Goal: Information Seeking & Learning: Understand process/instructions

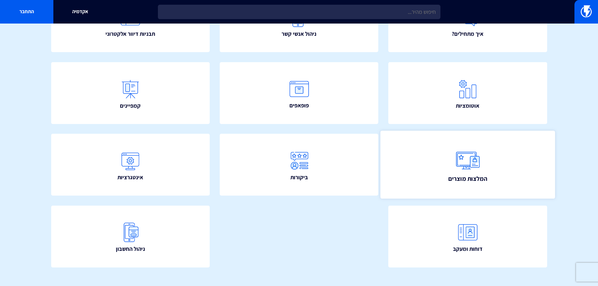
scroll to position [114, 0]
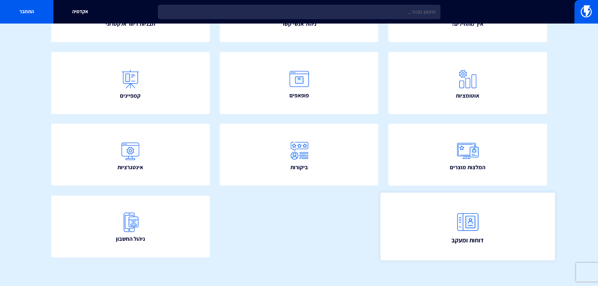
click at [450, 212] on link "דוחות ומעקב" at bounding box center [468, 226] width 175 height 68
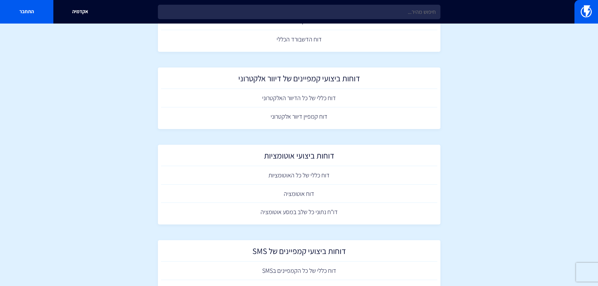
scroll to position [94, 0]
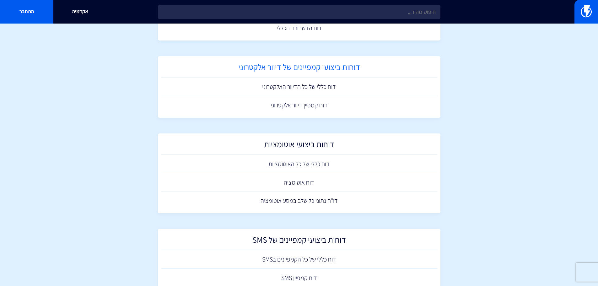
click at [314, 72] on h2 "דוחות ביצועי קמפיינים של דיוור אלקטרוני" at bounding box center [299, 68] width 270 height 12
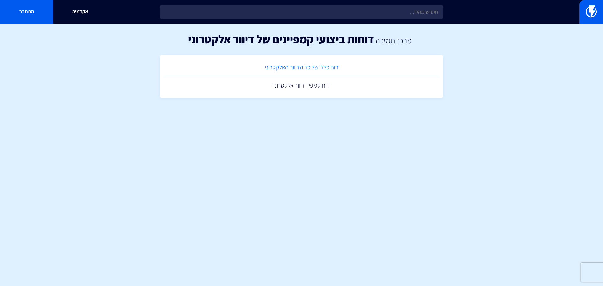
click at [324, 69] on link "דוח כללי של כל הדיוור האלקטרוני" at bounding box center [301, 67] width 276 height 19
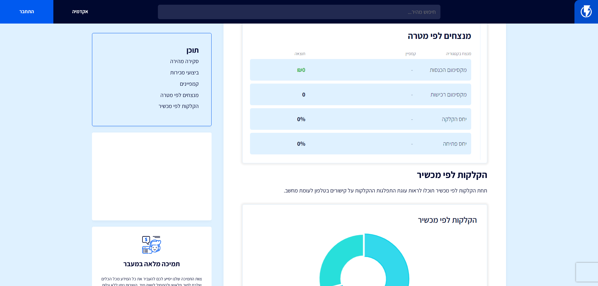
scroll to position [1078, 0]
click at [579, 15] on link at bounding box center [587, 12] width 24 height 24
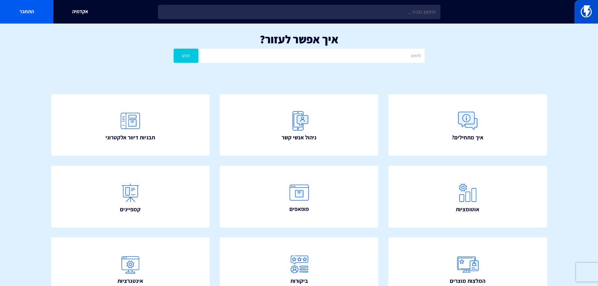
click at [584, 17] on img at bounding box center [586, 11] width 11 height 13
